Goal: Task Accomplishment & Management: Manage account settings

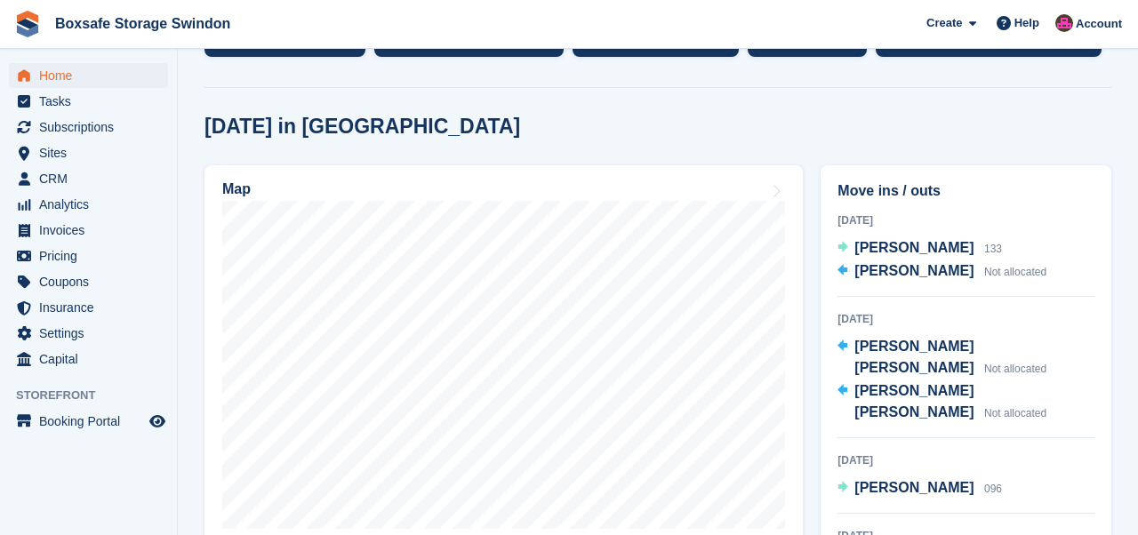
scroll to position [445, 0]
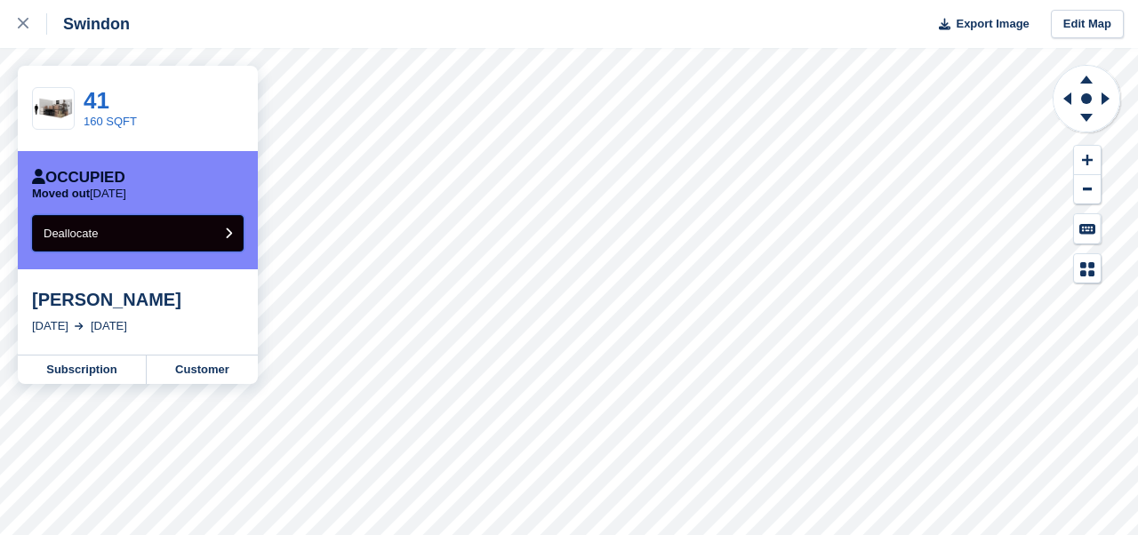
click at [212, 236] on button "Deallocate" at bounding box center [138, 233] width 212 height 36
click at [142, 236] on button "Deallocate" at bounding box center [138, 233] width 212 height 36
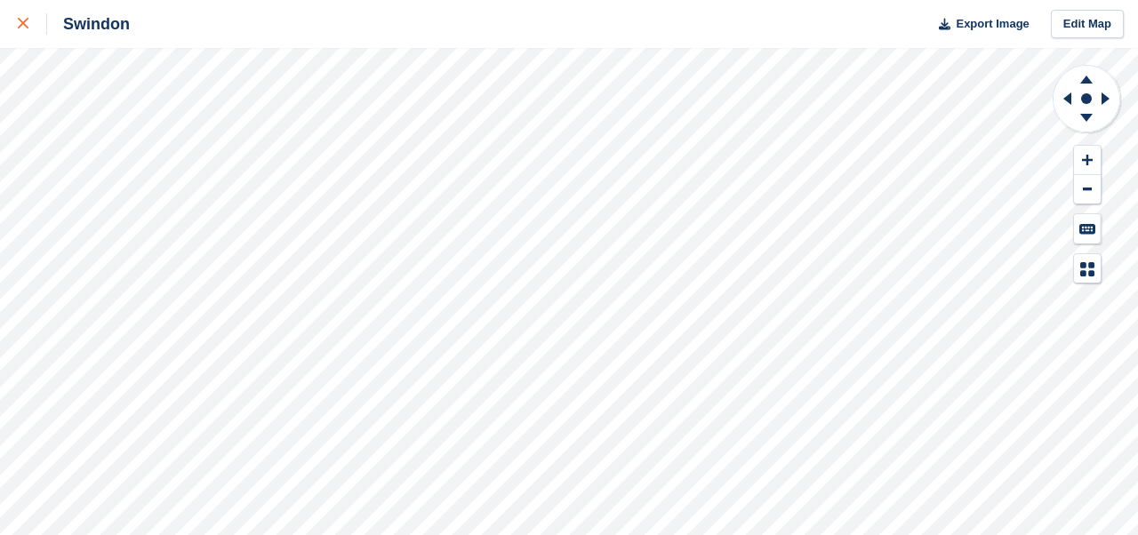
click at [23, 28] on icon at bounding box center [23, 23] width 11 height 11
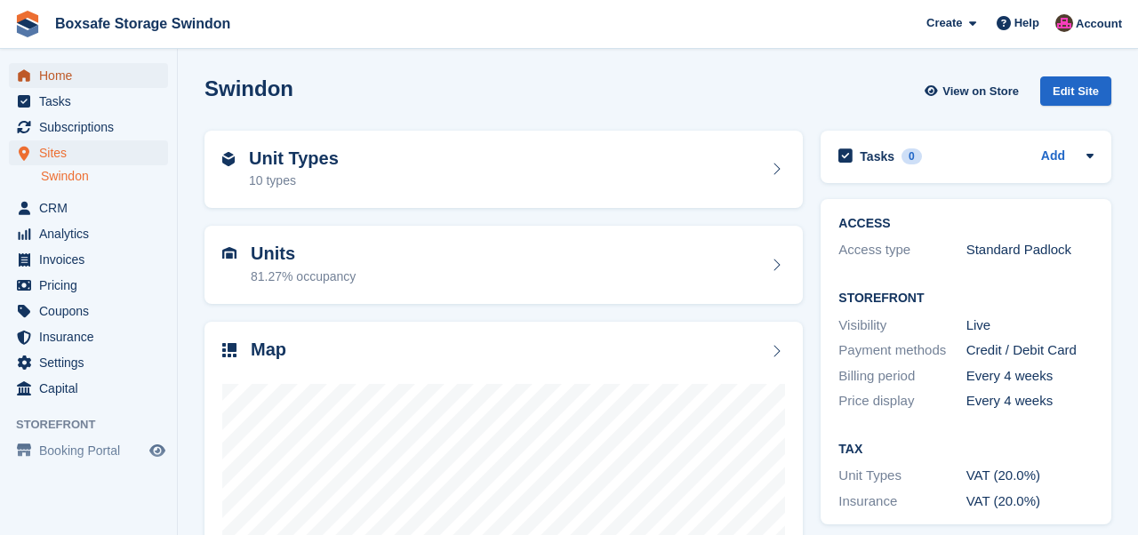
click at [41, 74] on span "Home" at bounding box center [92, 75] width 107 height 25
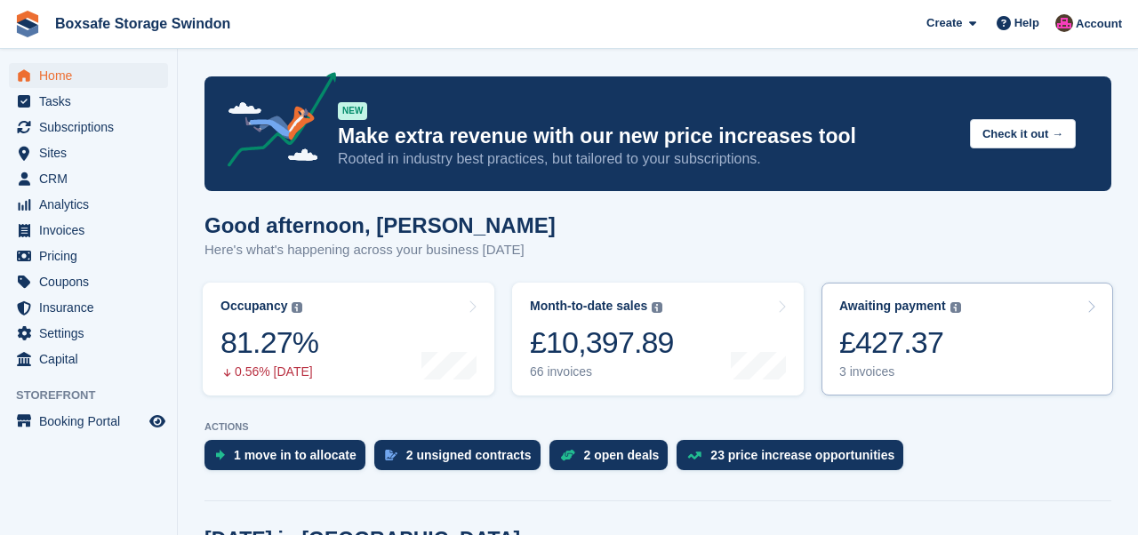
click at [904, 353] on div "£427.37" at bounding box center [900, 342] width 122 height 36
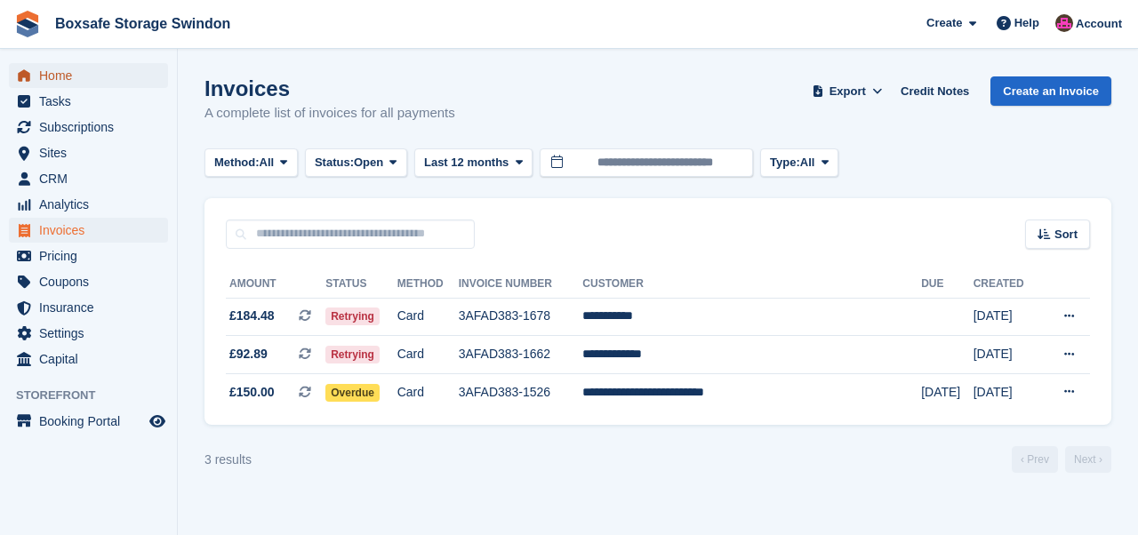
click at [51, 72] on span "Home" at bounding box center [92, 75] width 107 height 25
